Goal: Task Accomplishment & Management: Complete application form

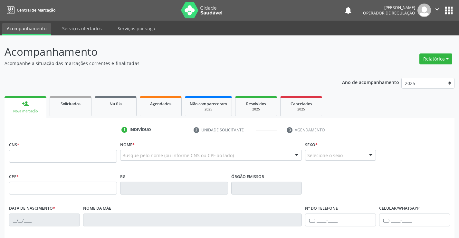
click at [25, 159] on input "text" at bounding box center [63, 156] width 108 height 13
type input "709 8090 3630 8098"
type input "384.288.898-80"
type input "27[DATE]"
type input "[PERSON_NAME]"
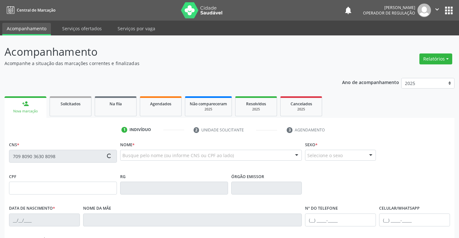
type input "[PHONE_NUMBER]"
type input "223"
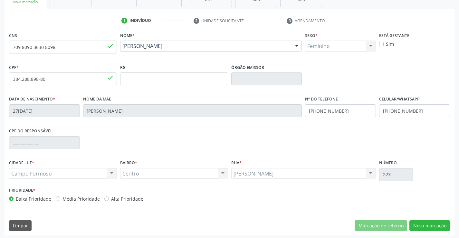
scroll to position [111, 0]
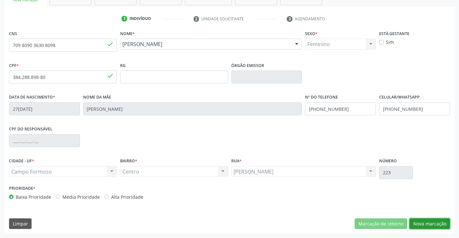
click at [421, 225] on button "Nova marcação" at bounding box center [430, 223] width 41 height 11
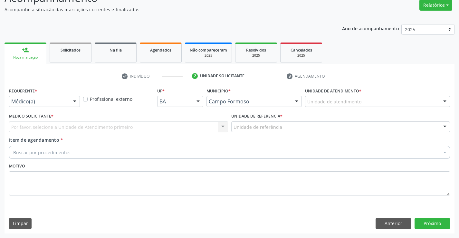
scroll to position [54, 0]
click at [74, 101] on div at bounding box center [75, 101] width 10 height 11
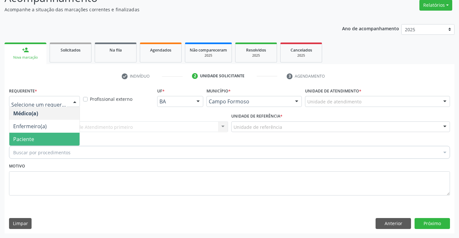
click at [40, 141] on span "Paciente" at bounding box center [44, 139] width 70 height 13
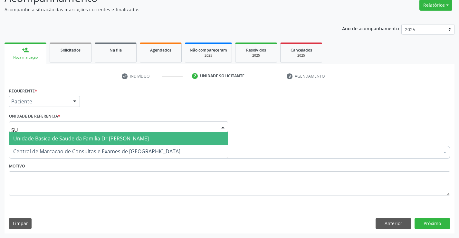
type input "SUD"
click at [32, 136] on span "Unidade Basica de Saude da Familia Dr [PERSON_NAME]" at bounding box center [81, 138] width 136 height 7
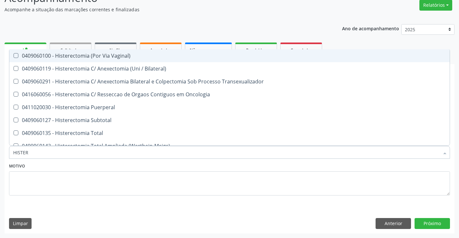
type input "HISTERE"
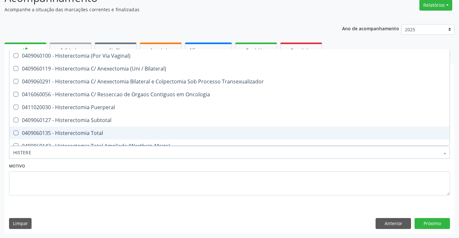
click at [87, 135] on div "0409060135 - Histerectomia Total" at bounding box center [229, 132] width 433 height 5
checkbox Total "true"
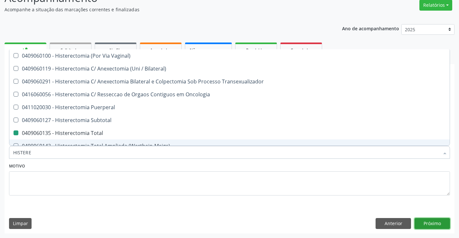
click at [433, 222] on button "Próximo" at bounding box center [432, 223] width 35 height 11
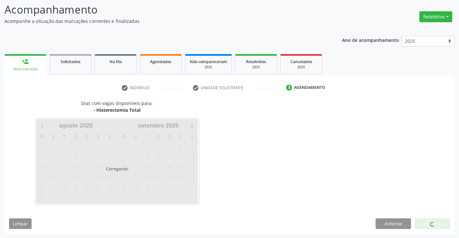
scroll to position [42, 0]
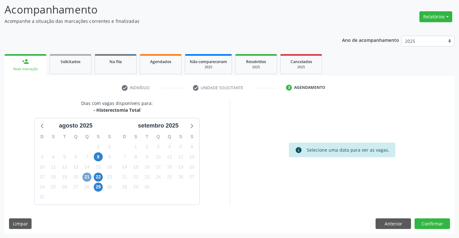
click at [84, 175] on span "21" at bounding box center [86, 177] width 9 height 9
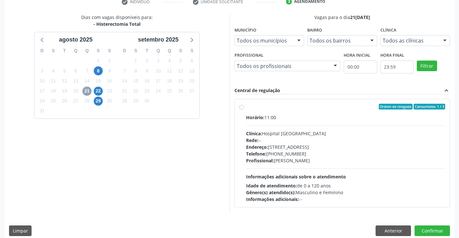
scroll to position [135, 0]
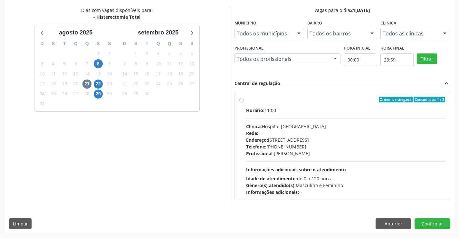
click at [246, 102] on label "Ordem de chegada Consumidos: 1 / 3 Horário: 11:00 Clínica: Hospital [GEOGRAPHIC…" at bounding box center [345, 146] width 199 height 99
click at [243, 102] on input "Ordem de chegada Consumidos: 1 / 3 Horário: 11:00 Clínica: Hospital [GEOGRAPHIC…" at bounding box center [241, 100] width 5 height 6
radio input "true"
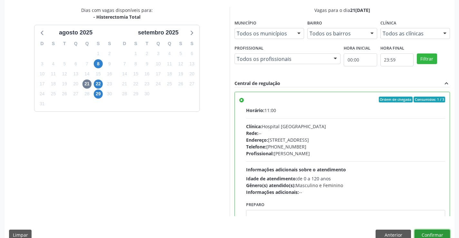
click at [432, 231] on button "Confirmar" at bounding box center [432, 235] width 35 height 11
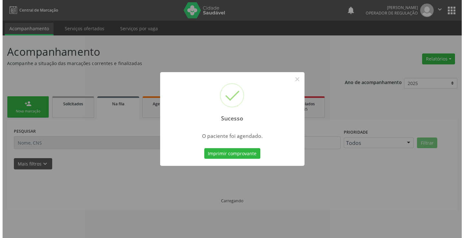
scroll to position [0, 0]
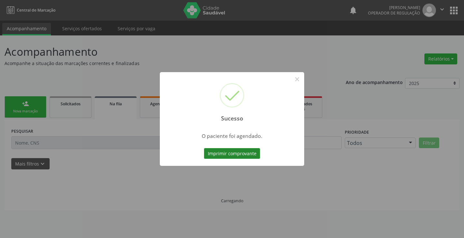
click at [232, 153] on button "Imprimir comprovante" at bounding box center [232, 153] width 56 height 11
